Goal: Task Accomplishment & Management: Manage account settings

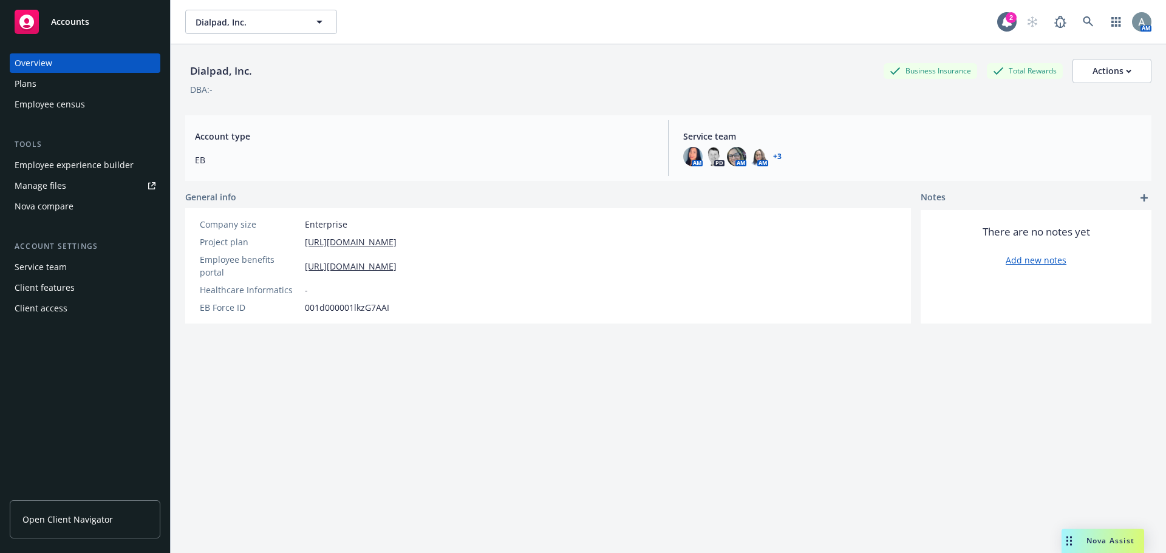
click at [59, 190] on div "Manage files" at bounding box center [41, 185] width 52 height 19
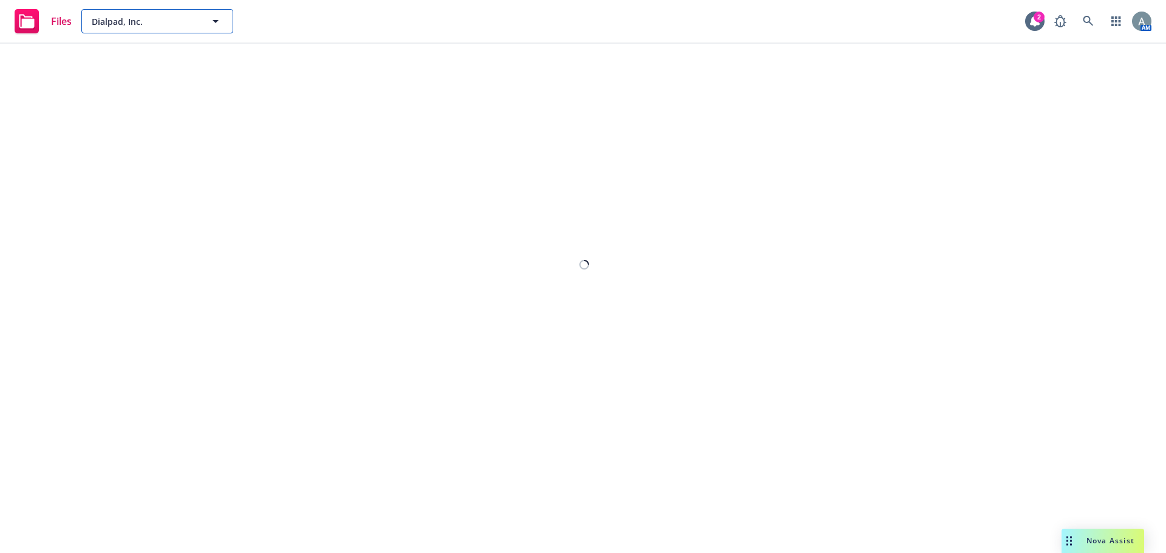
click at [219, 24] on icon "button" at bounding box center [215, 21] width 15 height 15
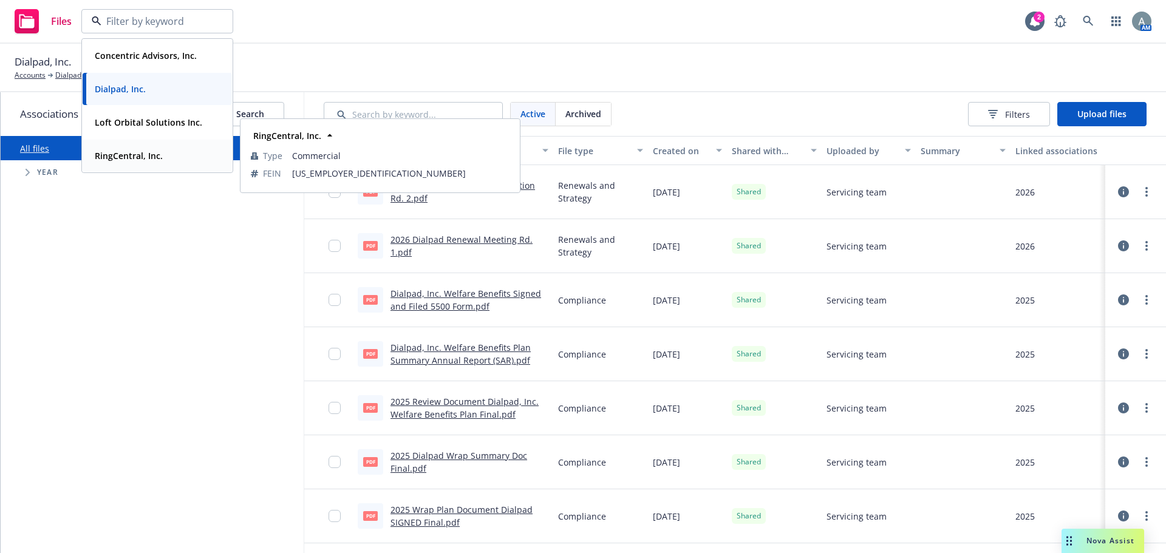
click at [141, 153] on strong "RingCentral, Inc." at bounding box center [129, 156] width 68 height 12
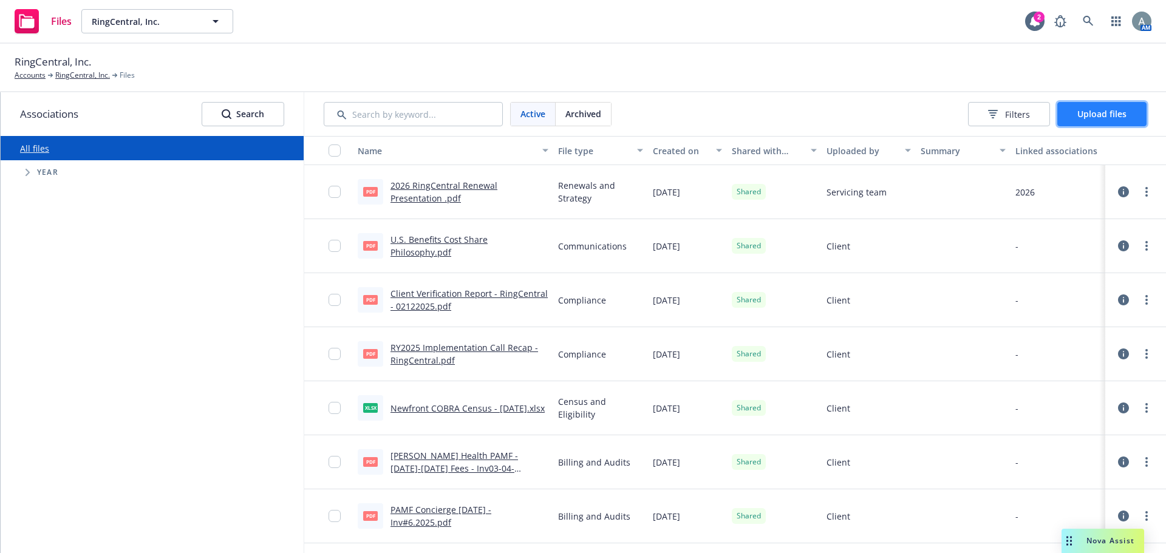
click at [1099, 112] on span "Upload files" at bounding box center [1101, 114] width 49 height 12
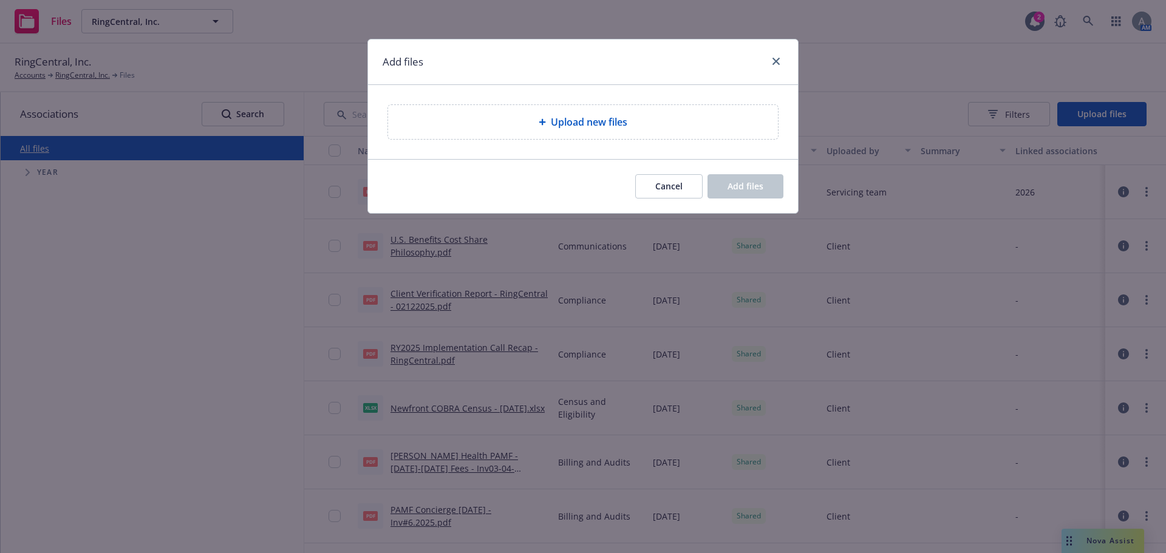
click at [577, 125] on span "Upload new files" at bounding box center [589, 122] width 77 height 15
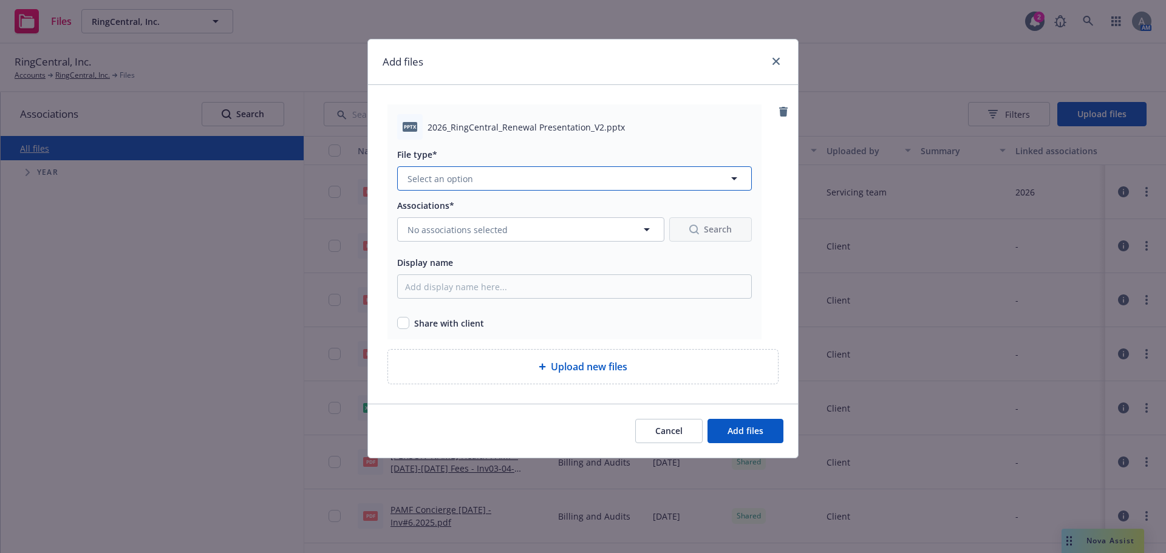
click at [506, 186] on button "Select an option" at bounding box center [574, 178] width 355 height 24
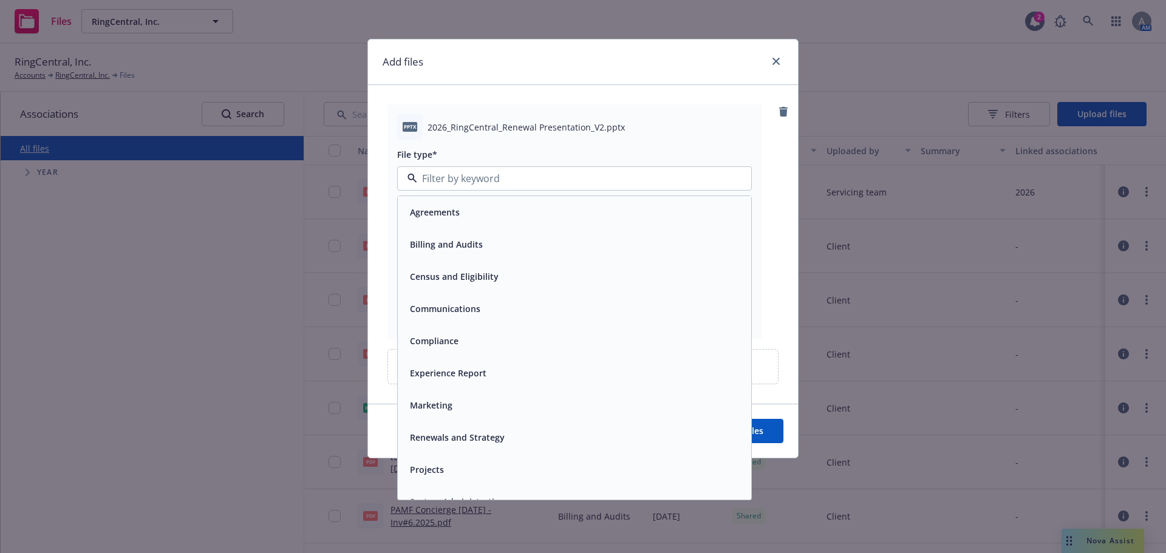
click at [486, 434] on span "Renewals and Strategy" at bounding box center [457, 437] width 95 height 13
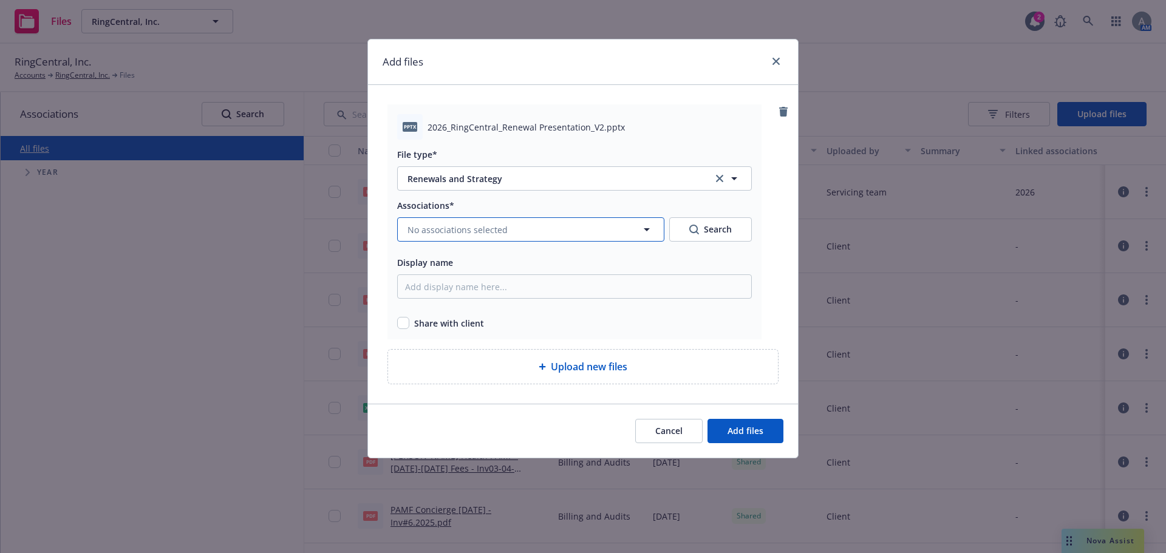
click at [474, 235] on span "No associations selected" at bounding box center [457, 229] width 100 height 13
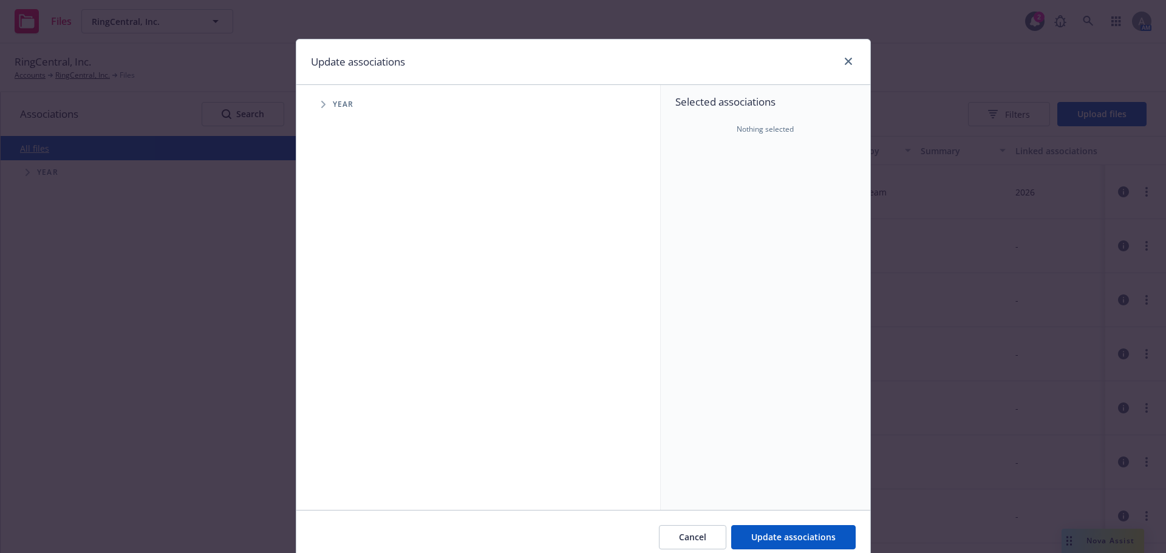
click at [315, 109] on span "Tree Example" at bounding box center [322, 104] width 19 height 19
click at [348, 298] on input "Tree Example" at bounding box center [354, 299] width 12 height 12
checkbox input "true"
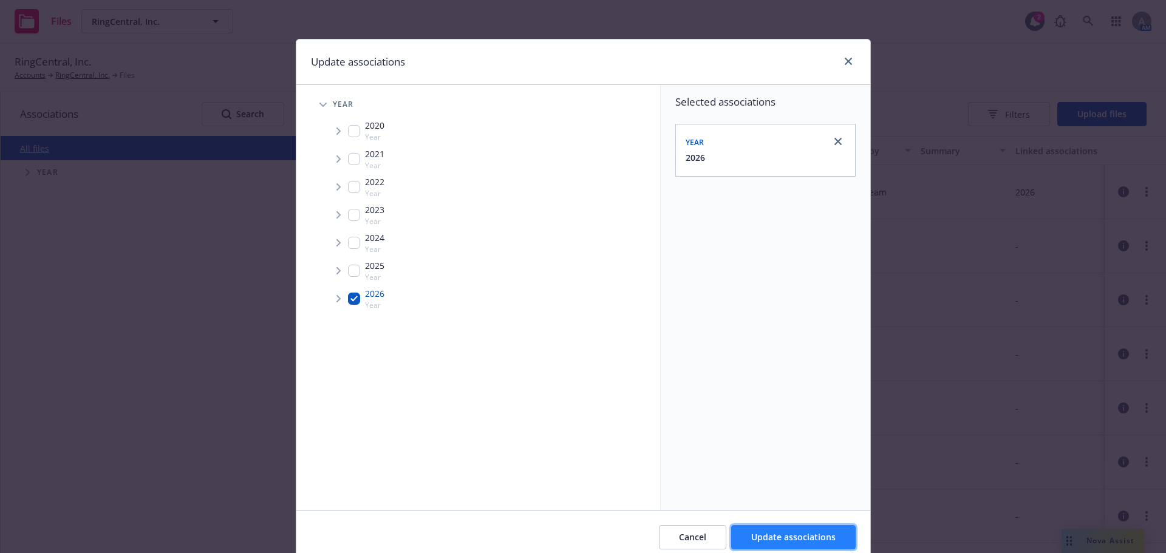
click at [777, 537] on span "Update associations" at bounding box center [793, 537] width 84 height 12
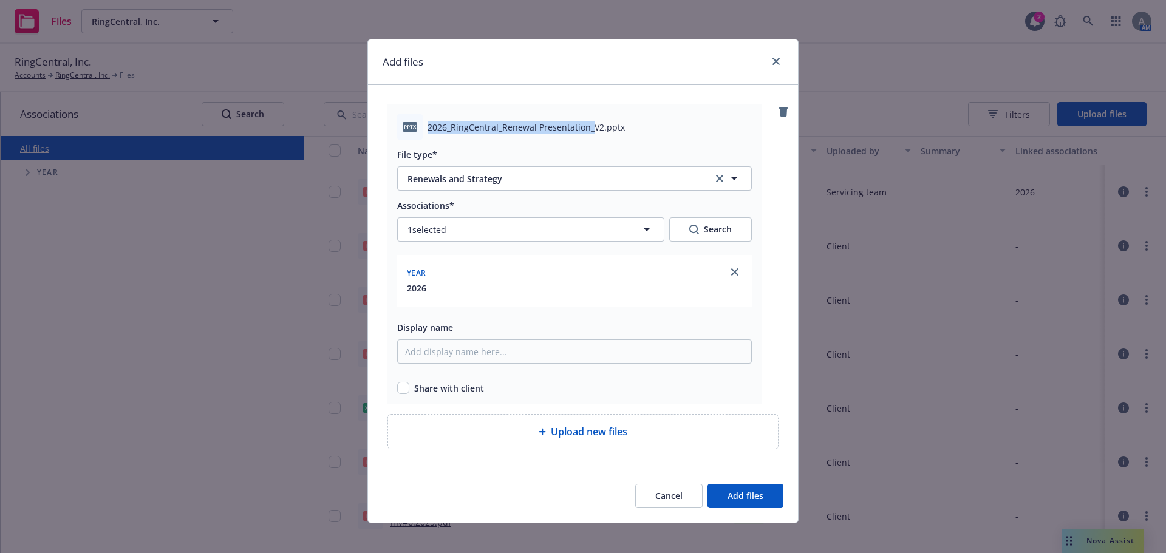
drag, startPoint x: 585, startPoint y: 130, endPoint x: 422, endPoint y: 129, distance: 162.7
click at [422, 129] on div "pptx 2026_RingCentral_Renewal Presentation_V2.pptx" at bounding box center [574, 127] width 355 height 26
copy span "2026_RingCentral_Renewal Presentation_"
click at [455, 350] on input "Display name" at bounding box center [574, 351] width 355 height 24
paste input "2026_RingCentral_Renewal Presentation_"
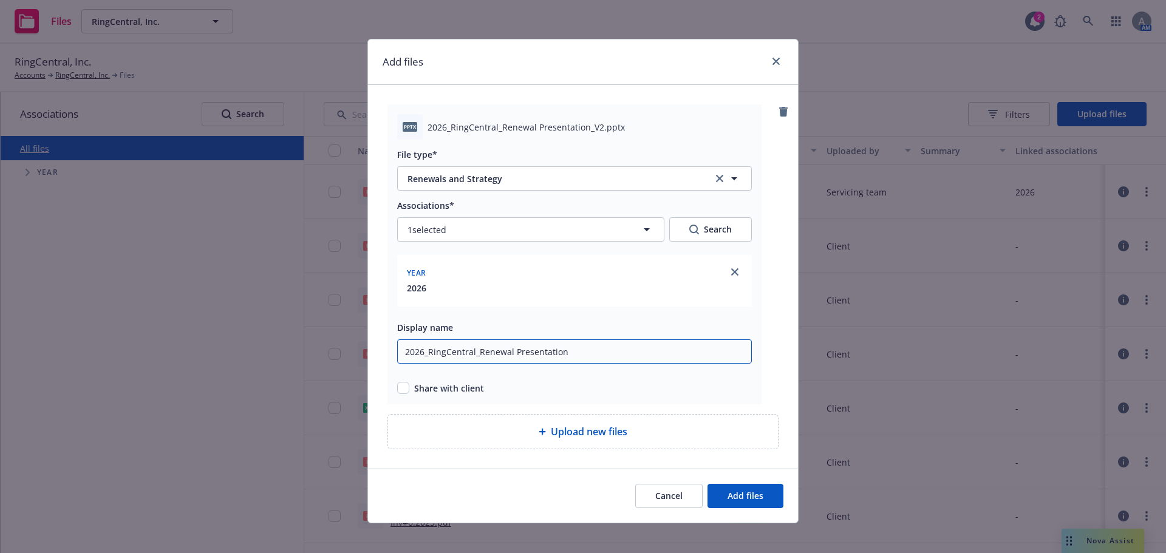
click at [585, 353] on input "2026_RingCentral_Renewal Presentation" at bounding box center [574, 351] width 355 height 24
type input "2026_RingCentral_Renewal Presentation V2"
click at [403, 387] on input "checkbox" at bounding box center [403, 388] width 12 height 12
checkbox input "true"
click at [720, 498] on button "Add files" at bounding box center [745, 496] width 76 height 24
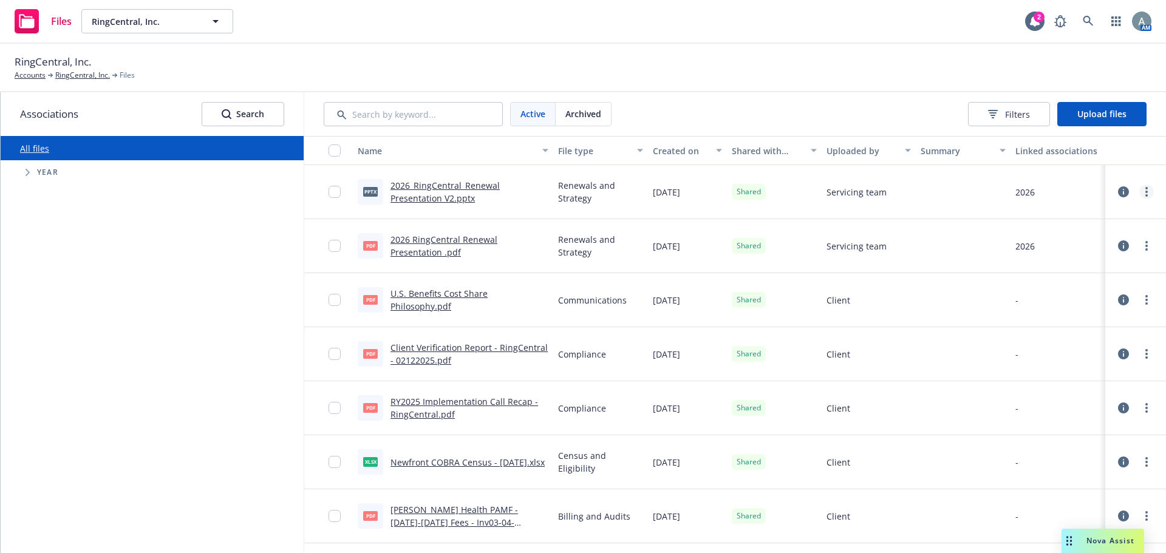
click at [1145, 188] on icon "more" at bounding box center [1146, 192] width 2 height 10
click at [1068, 240] on link "Archive" at bounding box center [1083, 241] width 121 height 24
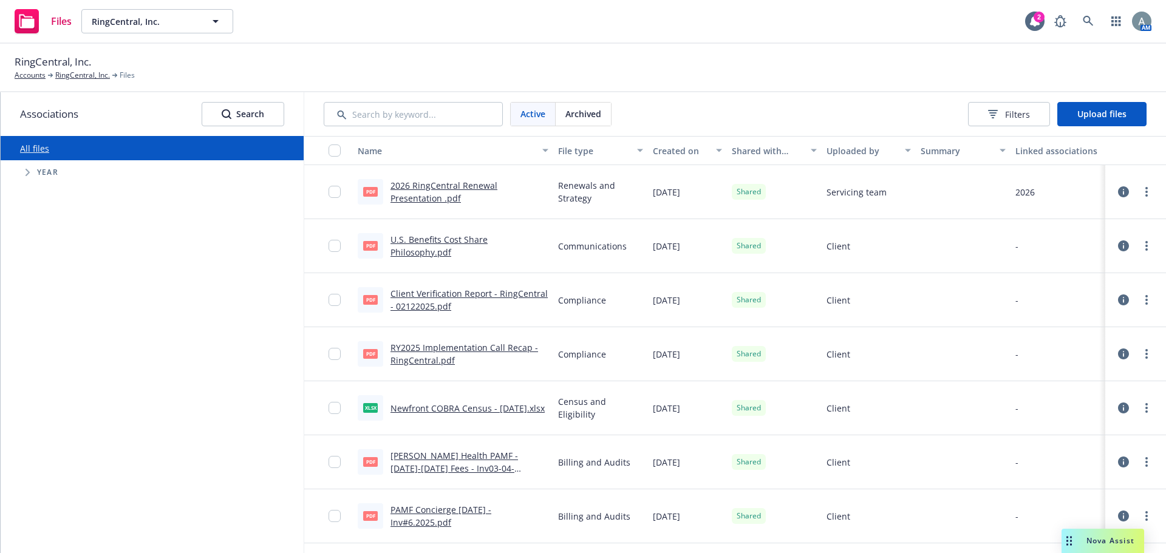
click at [1142, 193] on link "more" at bounding box center [1146, 192] width 15 height 15
click at [574, 105] on div "Archived" at bounding box center [583, 114] width 55 height 23
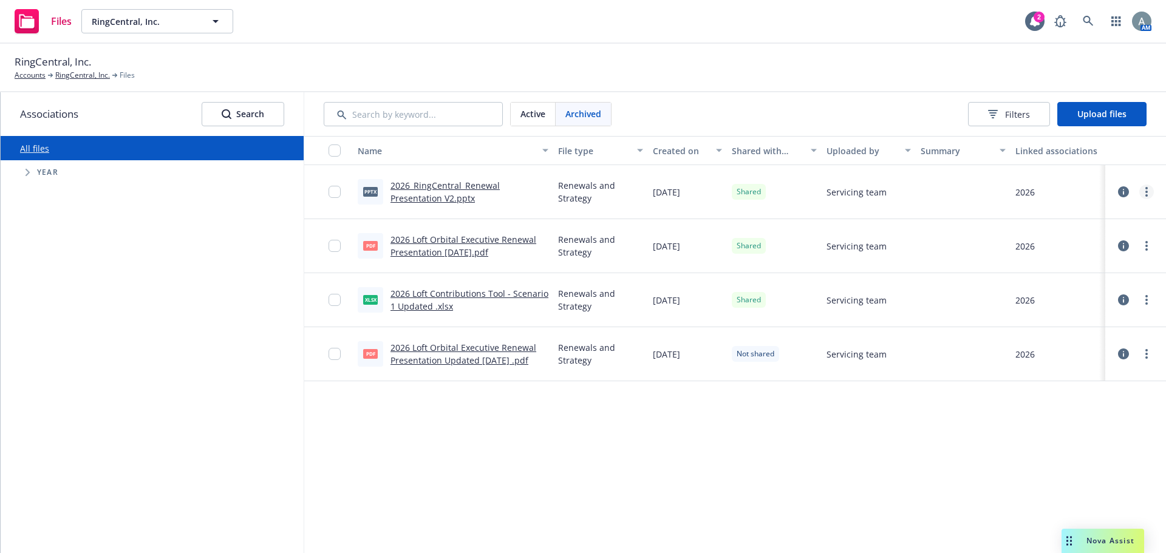
click at [1146, 191] on icon "more" at bounding box center [1146, 192] width 2 height 10
click at [1100, 220] on link "Unshare with client" at bounding box center [1092, 217] width 121 height 24
click at [1094, 121] on button "Upload files" at bounding box center [1101, 114] width 89 height 24
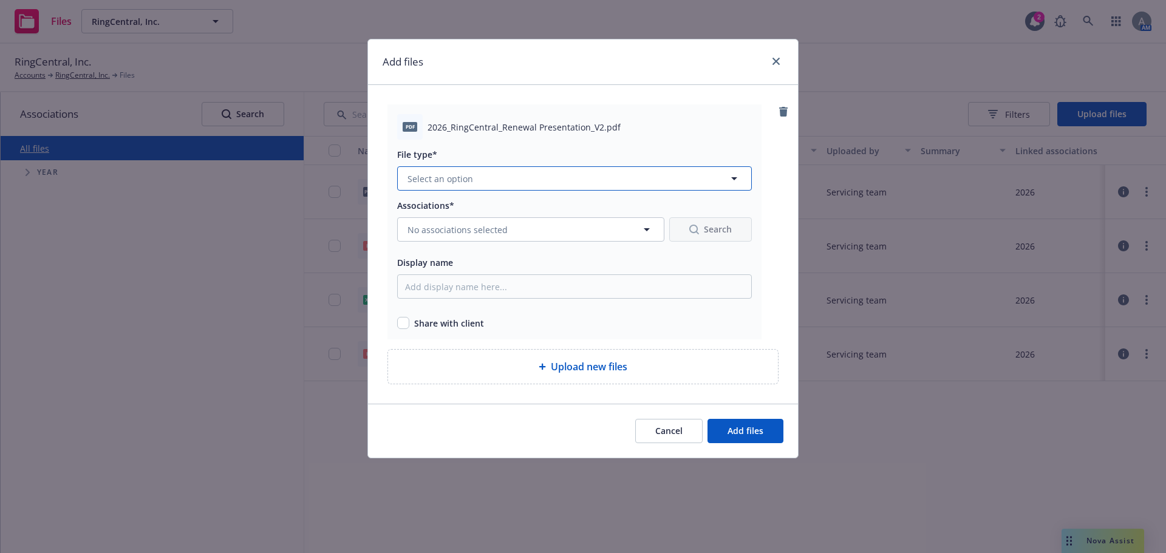
click at [510, 178] on button "Select an option" at bounding box center [574, 178] width 355 height 24
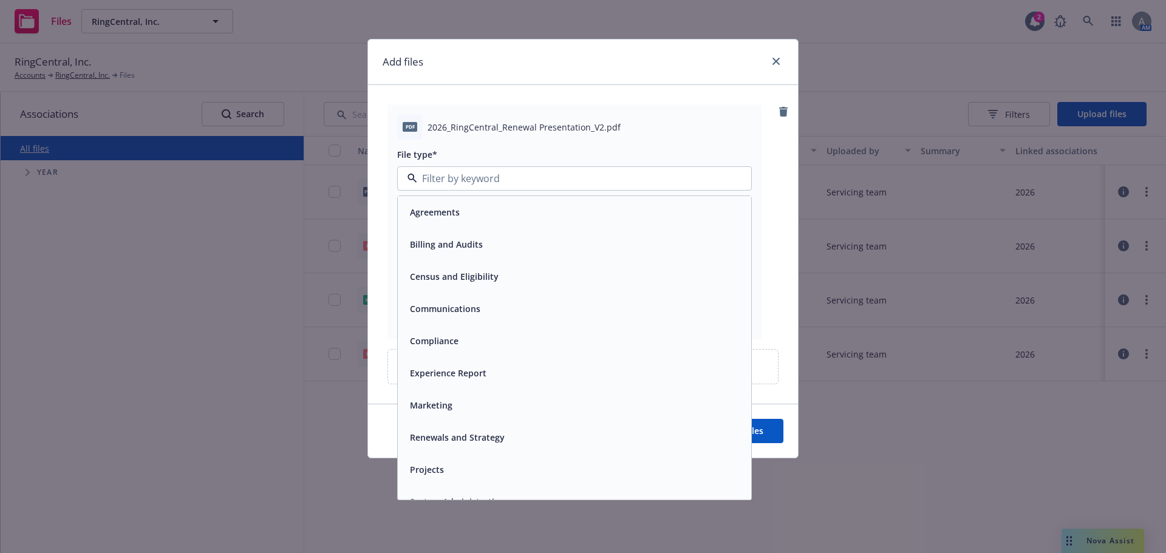
click at [445, 443] on span "Renewals and Strategy" at bounding box center [457, 437] width 95 height 13
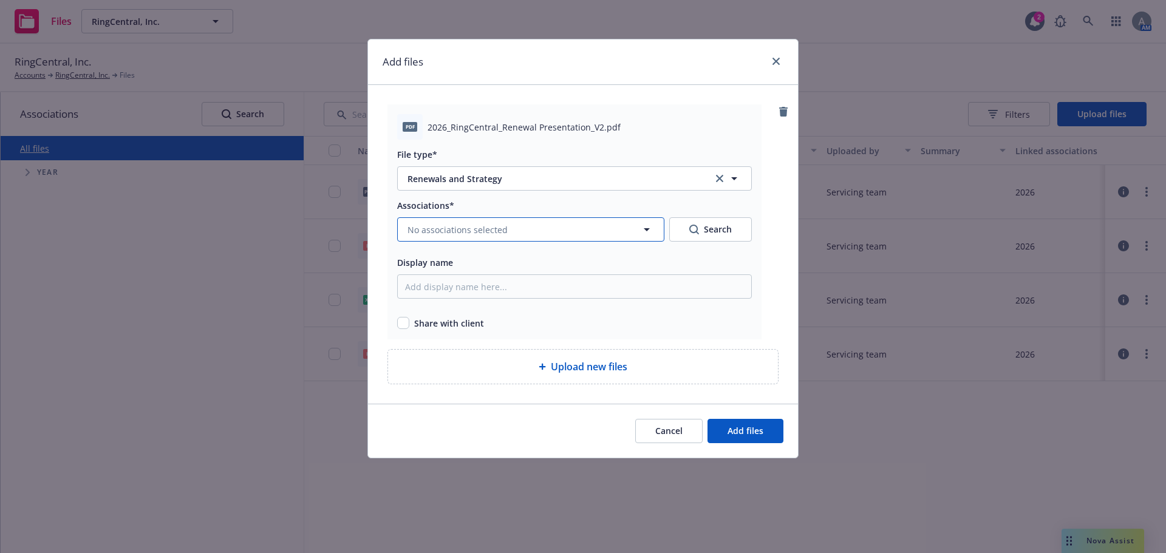
click at [480, 237] on button "No associations selected" at bounding box center [530, 229] width 267 height 24
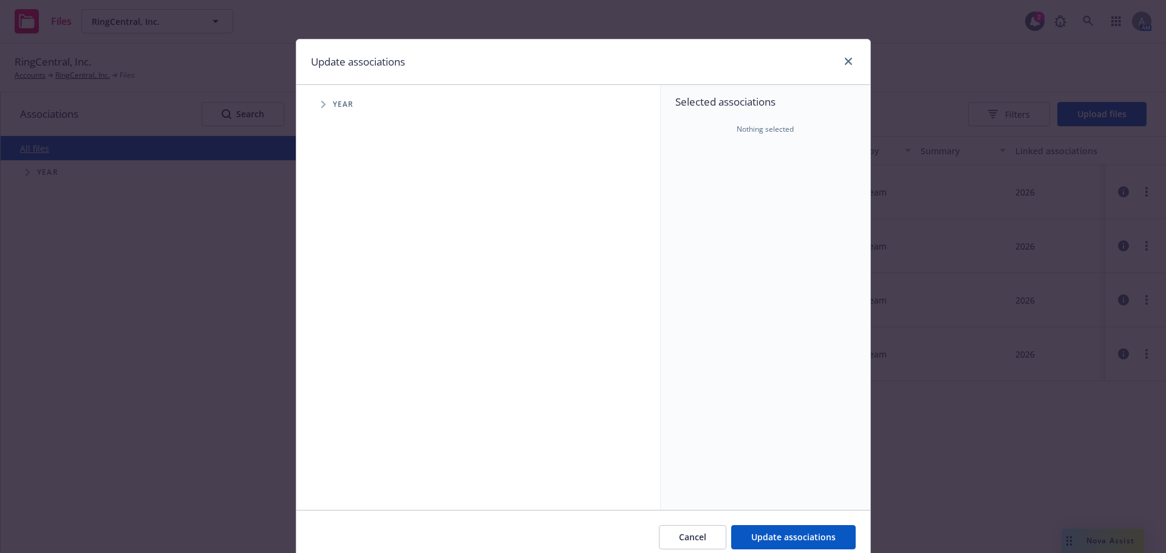
click at [321, 105] on icon "Tree Example" at bounding box center [323, 104] width 4 height 7
click at [348, 298] on input "Tree Example" at bounding box center [354, 299] width 12 height 12
checkbox input "true"
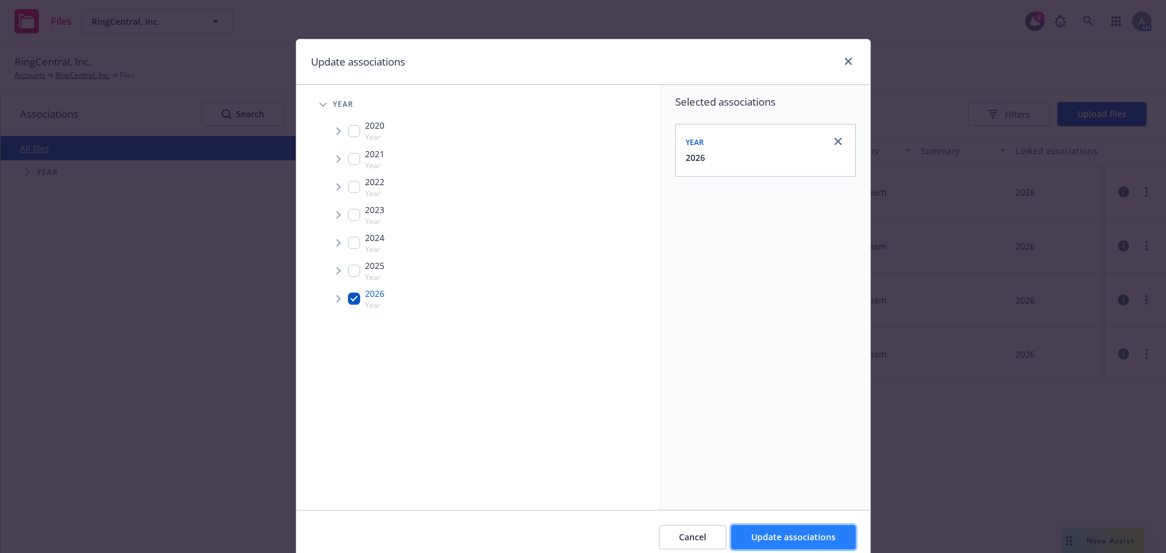
click at [812, 539] on span "Update associations" at bounding box center [793, 537] width 84 height 12
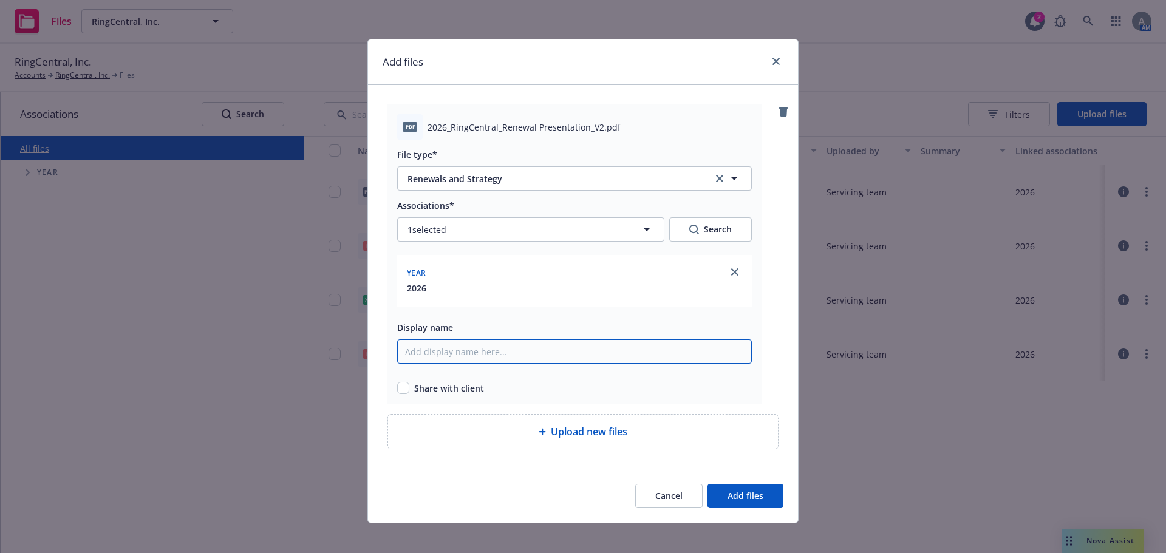
click at [484, 356] on input "Display name" at bounding box center [574, 351] width 355 height 24
drag, startPoint x: 593, startPoint y: 126, endPoint x: 418, endPoint y: 127, distance: 174.3
click at [418, 127] on div "pdf 2026_RingCentral_Renewal Presentation_V2.pdf" at bounding box center [574, 127] width 355 height 26
copy div "2026_RingCentral_Renewal Presentation_V"
click at [506, 356] on input "Display name" at bounding box center [574, 351] width 355 height 24
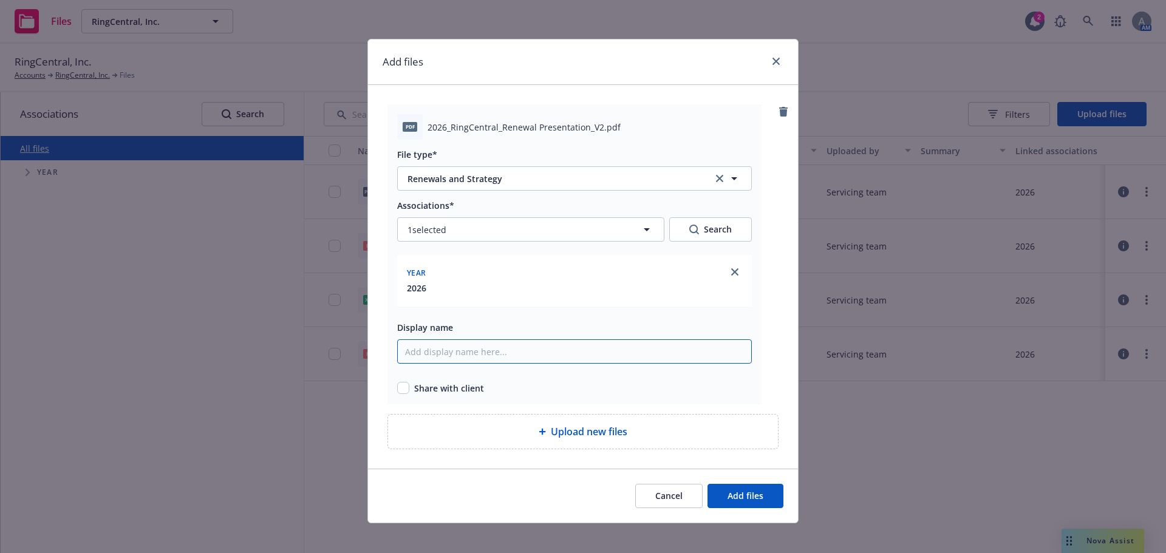
paste input "2026_RingCentral_Renewal Presentation_V"
type input "2026_RingCentral_Renewal Presentation_V2"
click at [399, 386] on input "checkbox" at bounding box center [403, 388] width 12 height 12
checkbox input "true"
click at [746, 500] on span "Add files" at bounding box center [745, 496] width 36 height 12
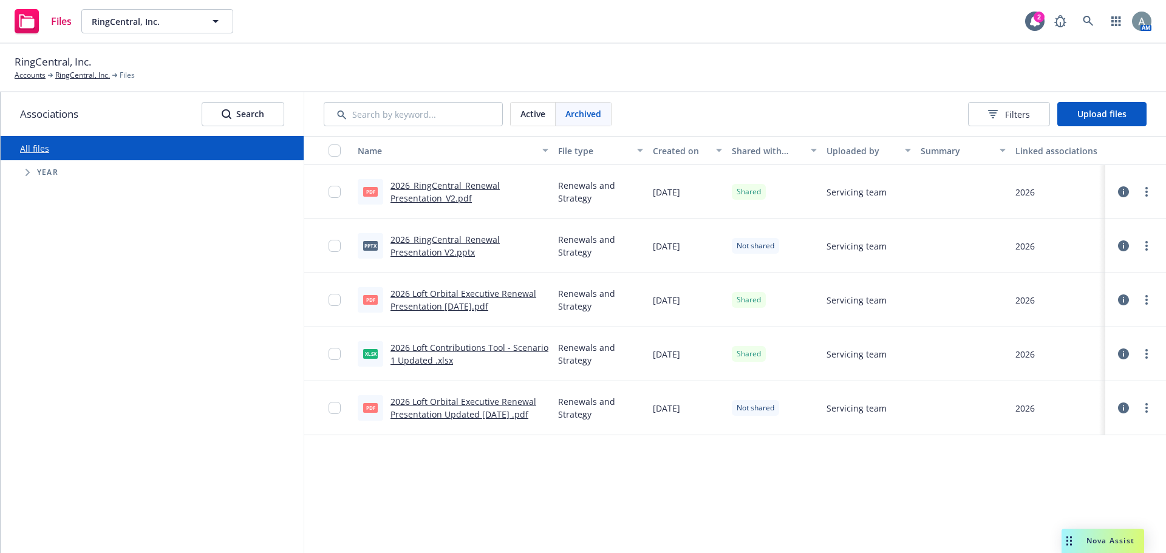
click at [475, 348] on link "2026 Loft Contributions Tool - Scenario 1 Updated .xlsx" at bounding box center [469, 354] width 158 height 24
click at [1142, 352] on link "more" at bounding box center [1146, 354] width 15 height 15
click at [1105, 375] on link "Unshare with client" at bounding box center [1092, 379] width 121 height 24
click at [1151, 354] on link "more" at bounding box center [1146, 354] width 15 height 15
click at [1154, 358] on div at bounding box center [1135, 354] width 51 height 39
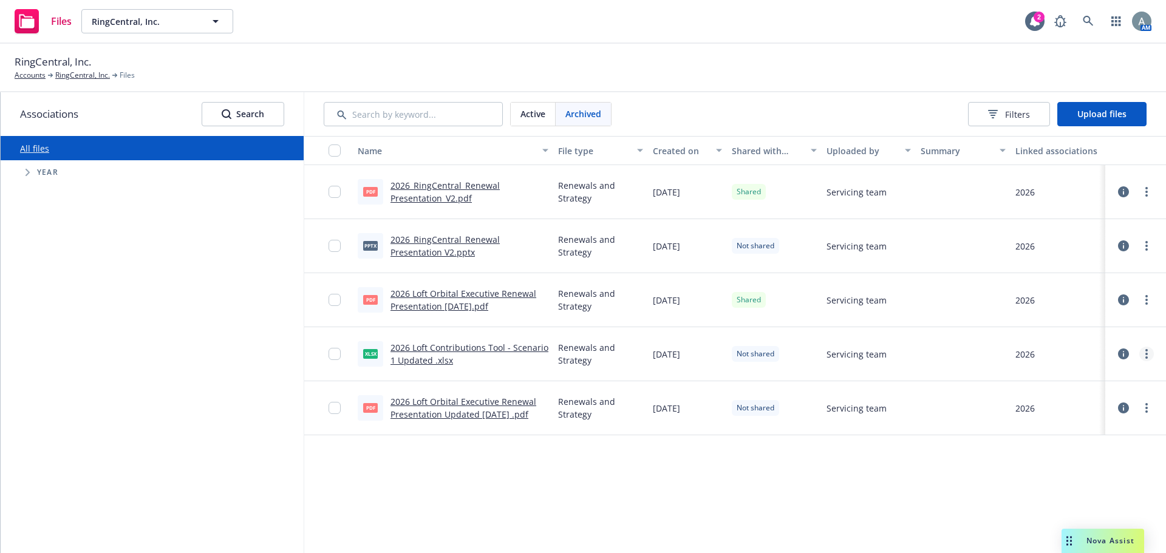
click at [1148, 351] on link "more" at bounding box center [1146, 354] width 15 height 15
click at [868, 364] on div "Servicing team" at bounding box center [869, 354] width 95 height 54
click at [1152, 352] on link "more" at bounding box center [1146, 354] width 15 height 15
click at [847, 357] on span "Servicing team" at bounding box center [856, 354] width 60 height 13
click at [594, 112] on span "Archived" at bounding box center [583, 113] width 36 height 13
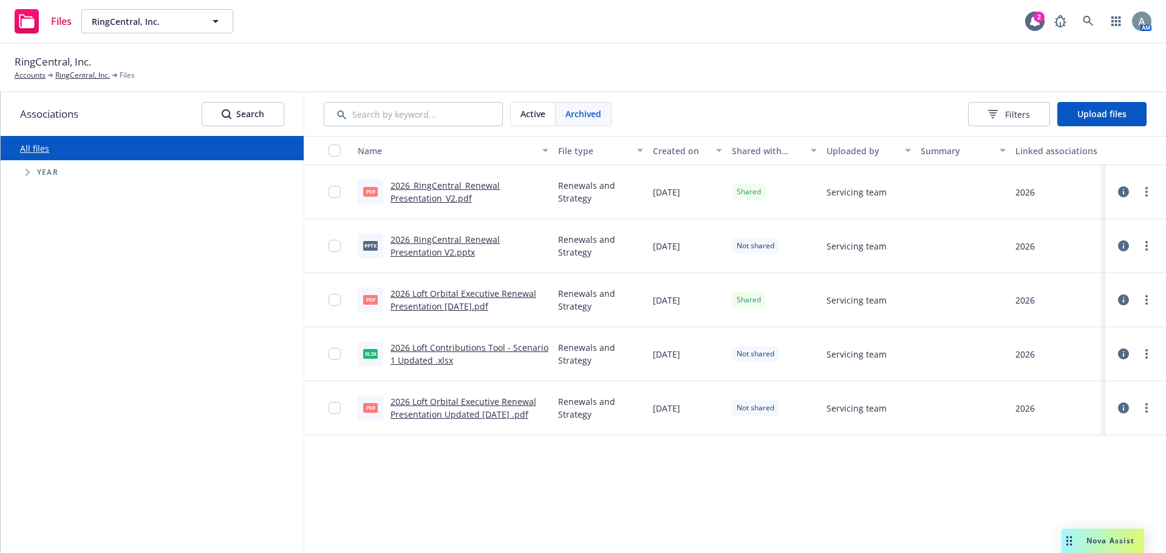
click at [539, 113] on span "Active" at bounding box center [532, 113] width 25 height 13
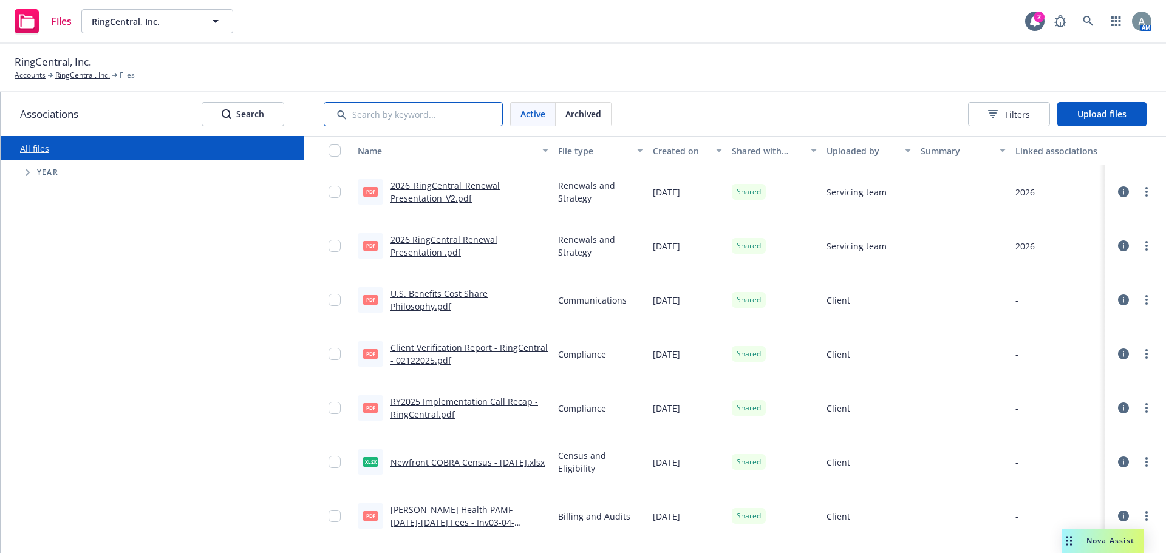
click at [394, 111] on input "Search by keyword..." at bounding box center [413, 114] width 179 height 24
click at [221, 23] on icon "button" at bounding box center [215, 21] width 15 height 15
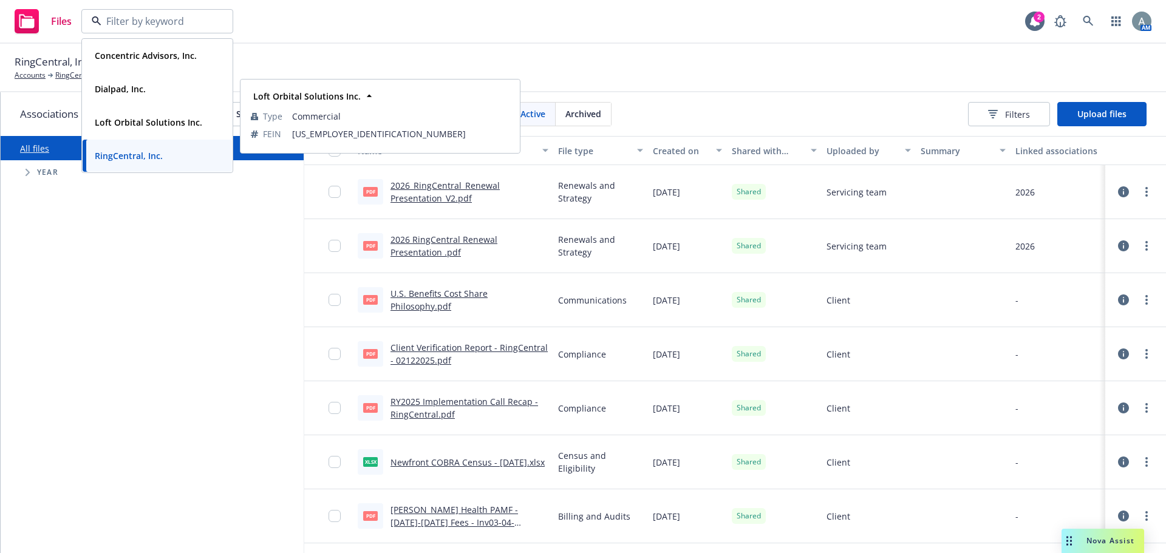
click at [575, 114] on span "Archived" at bounding box center [583, 113] width 36 height 13
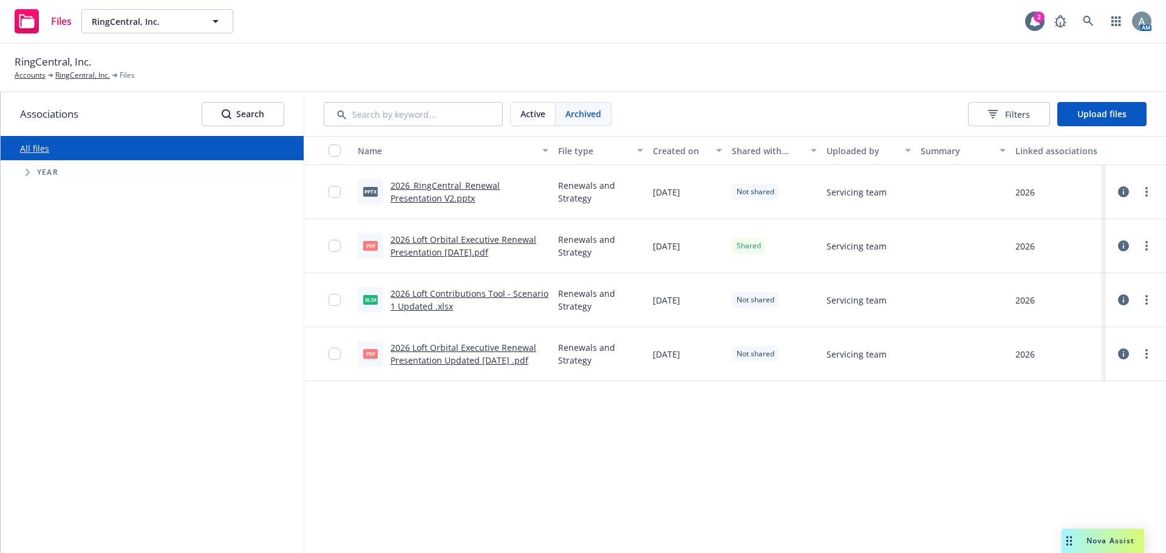
click at [517, 115] on div "Active" at bounding box center [533, 114] width 45 height 23
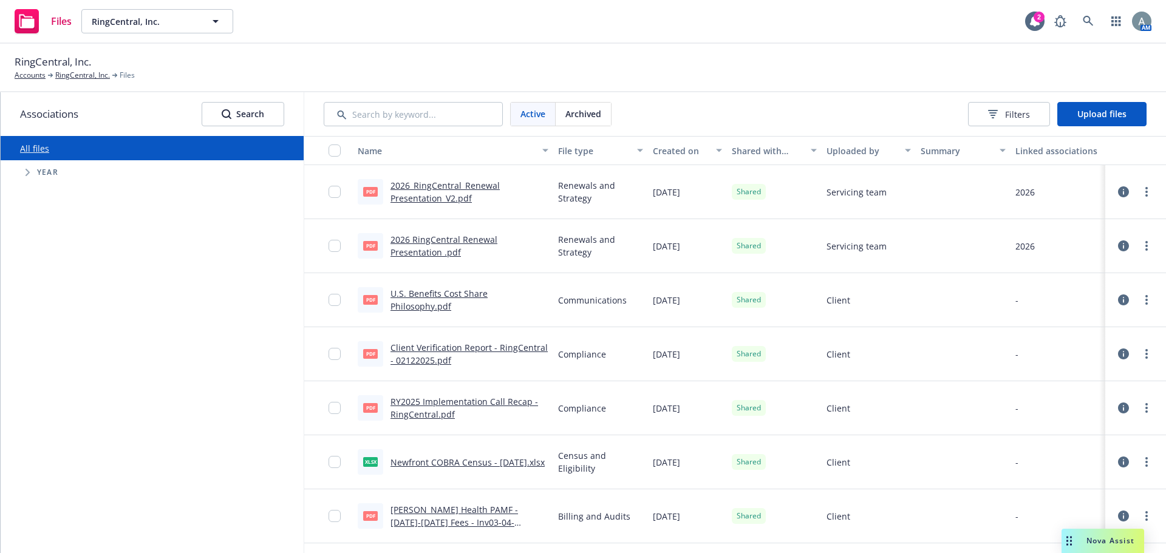
click at [587, 118] on span "Archived" at bounding box center [583, 113] width 36 height 13
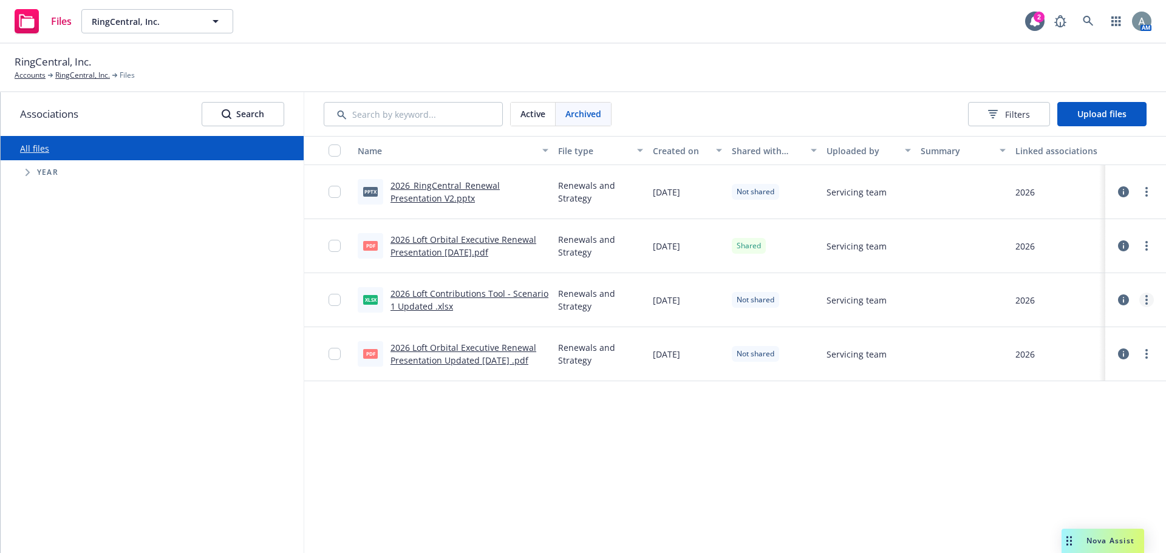
click at [1151, 302] on link "more" at bounding box center [1146, 300] width 15 height 15
click at [1088, 347] on link "Unarchive" at bounding box center [1092, 349] width 121 height 24
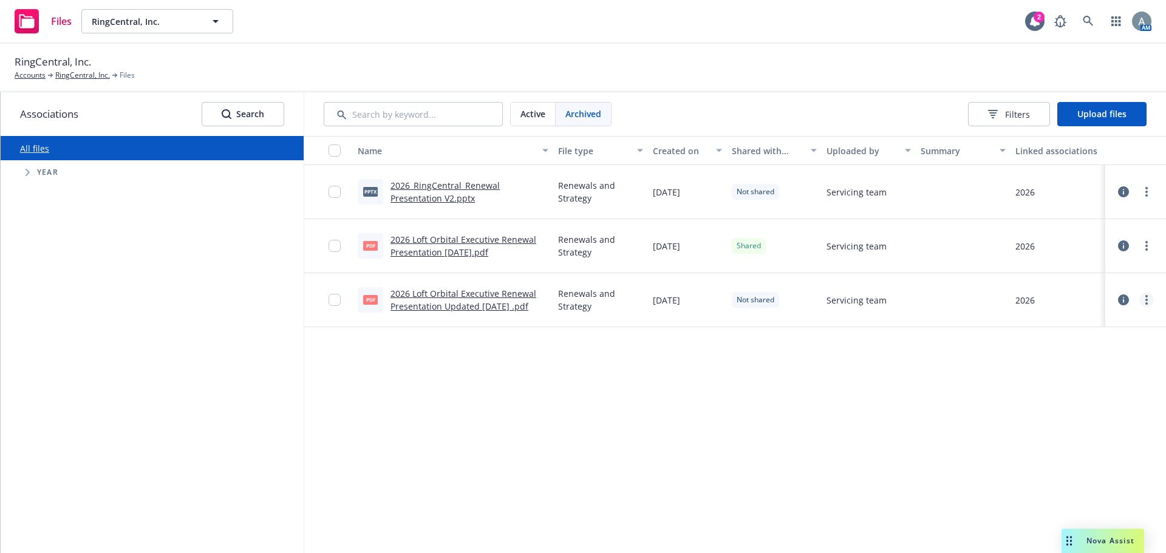
click at [1149, 301] on link "more" at bounding box center [1146, 300] width 15 height 15
click at [537, 117] on span "Active" at bounding box center [532, 113] width 25 height 13
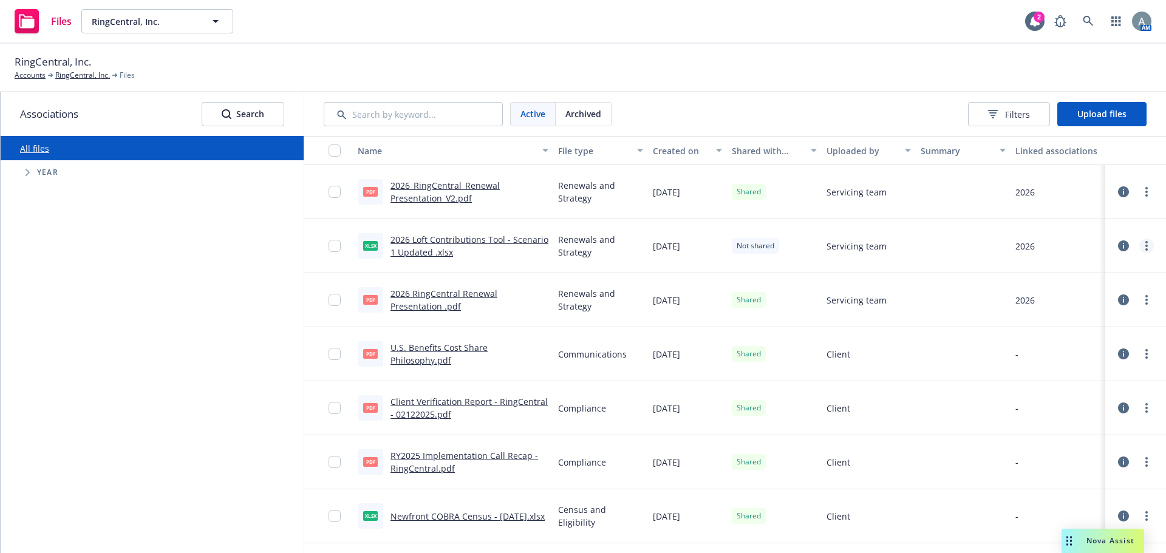
click at [1140, 242] on link "more" at bounding box center [1146, 246] width 15 height 15
click at [1071, 271] on link "Share with client" at bounding box center [1083, 271] width 121 height 24
